Goal: Find specific page/section: Find specific page/section

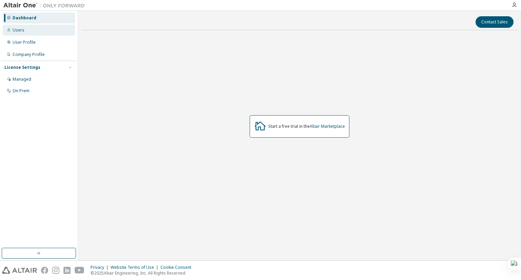
click at [34, 33] on div "Users" at bounding box center [39, 30] width 72 height 11
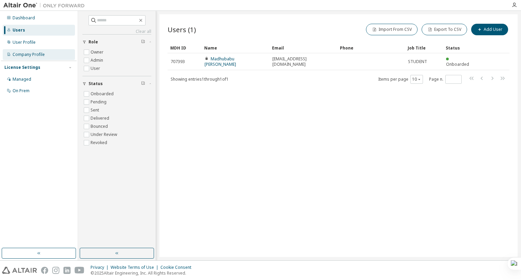
click at [39, 54] on div "Company Profile" at bounding box center [29, 54] width 32 height 5
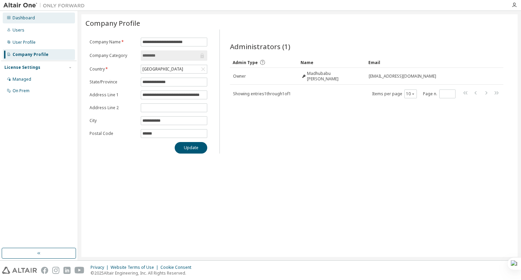
click at [19, 21] on div "Dashboard" at bounding box center [39, 18] width 72 height 11
